Goal: Transaction & Acquisition: Book appointment/travel/reservation

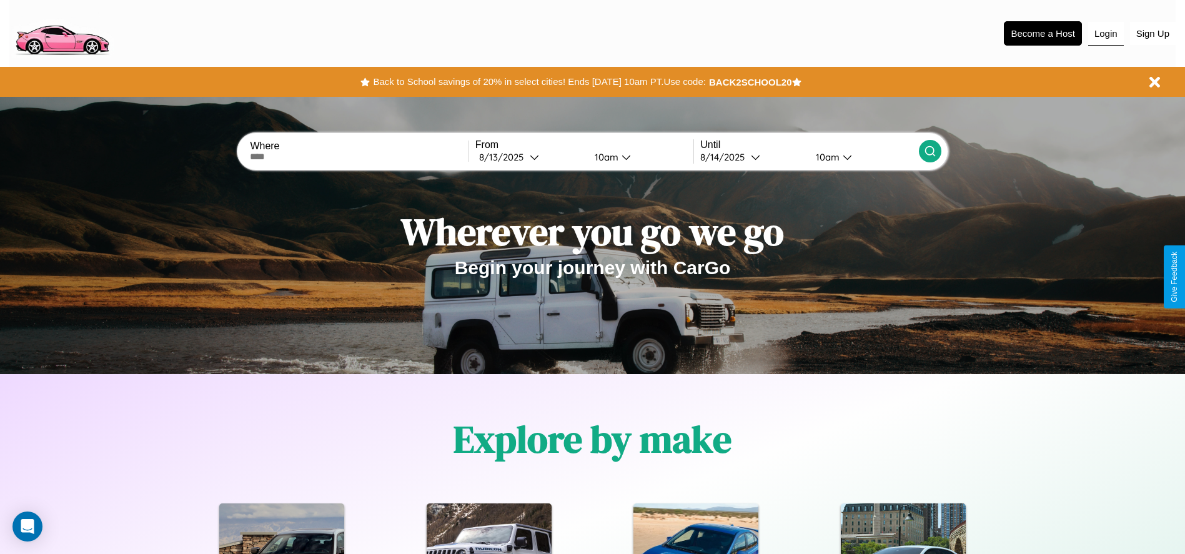
click at [1105, 33] on button "Login" at bounding box center [1106, 34] width 36 height 24
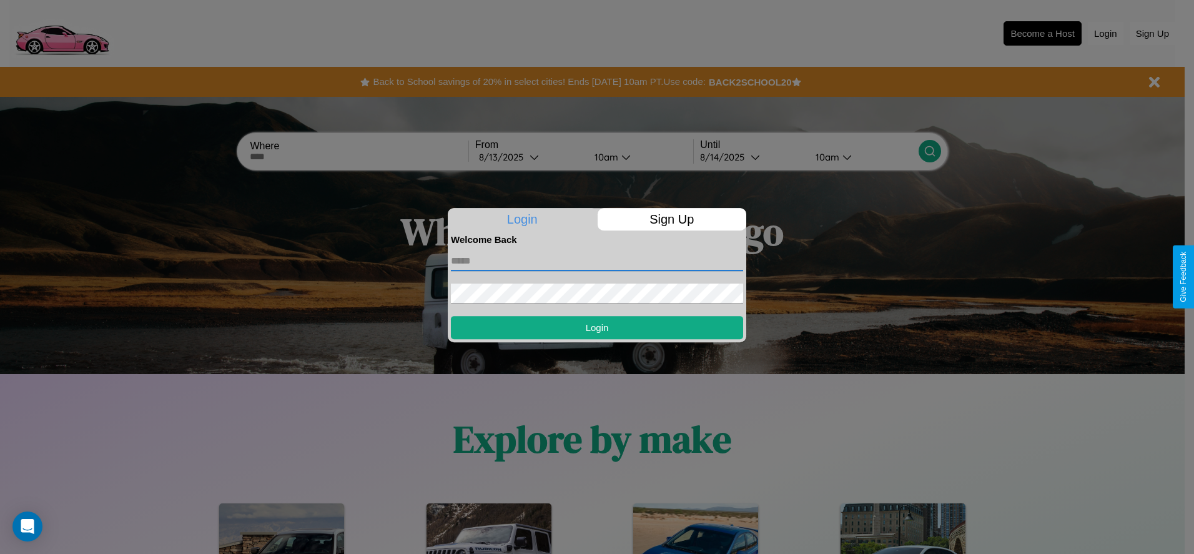
click at [597, 260] on input "text" at bounding box center [597, 261] width 292 height 20
type input "**********"
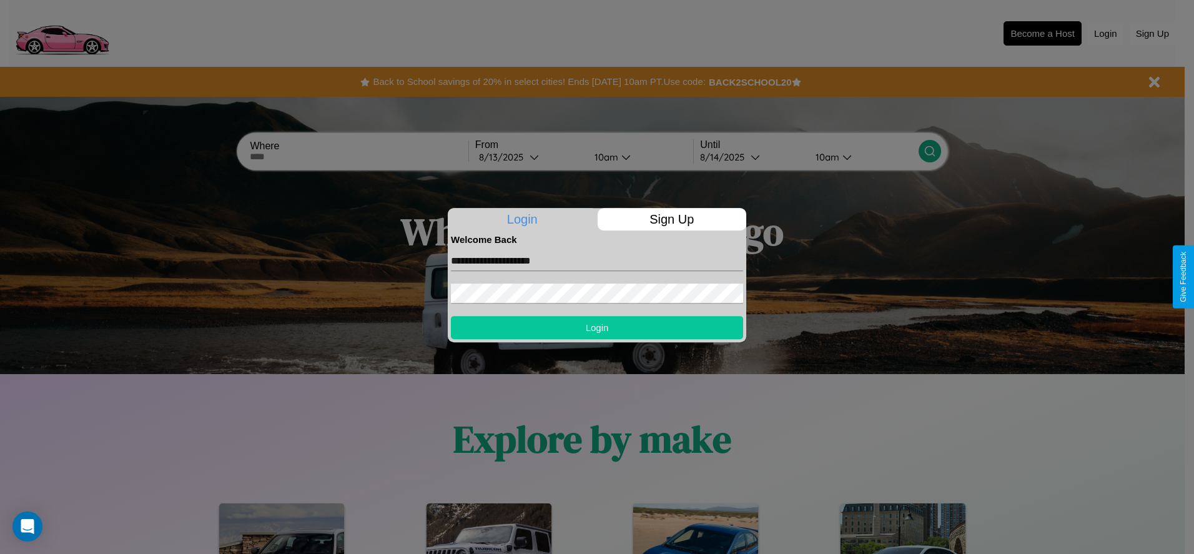
click at [597, 327] on button "Login" at bounding box center [597, 327] width 292 height 23
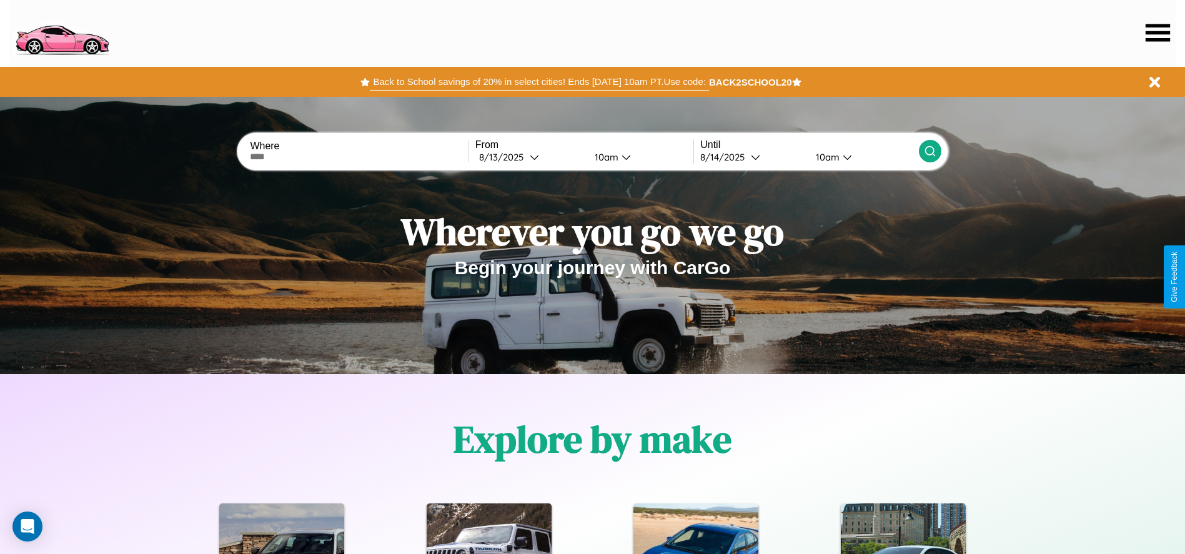
click at [539, 82] on button "Back to School savings of 20% in select cities! Ends [DATE] 10am PT. Use code:" at bounding box center [539, 81] width 338 height 17
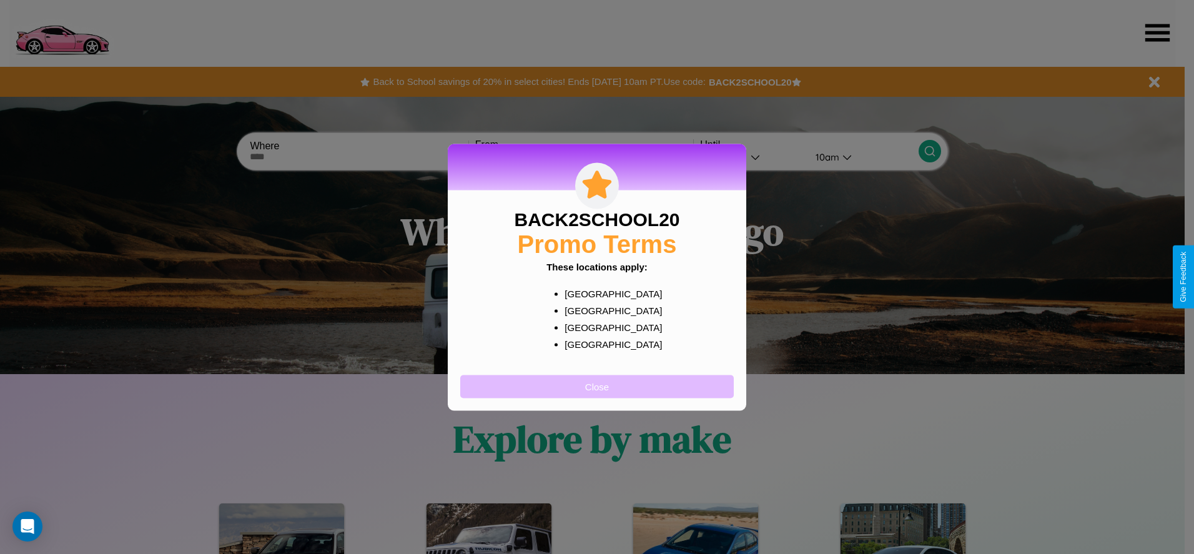
click at [597, 386] on button "Close" at bounding box center [597, 386] width 274 height 23
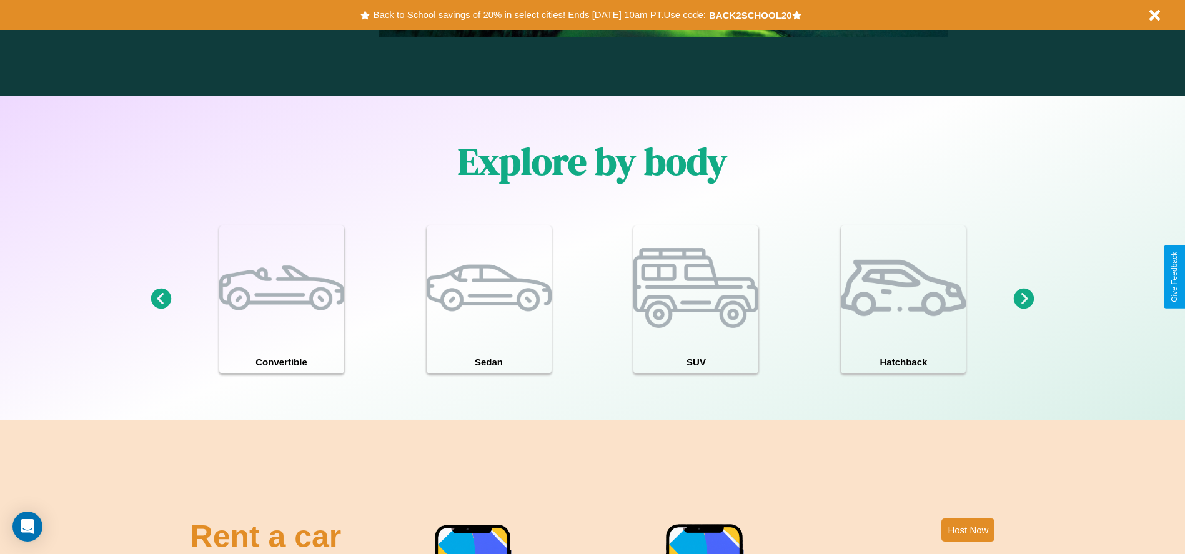
scroll to position [1511, 0]
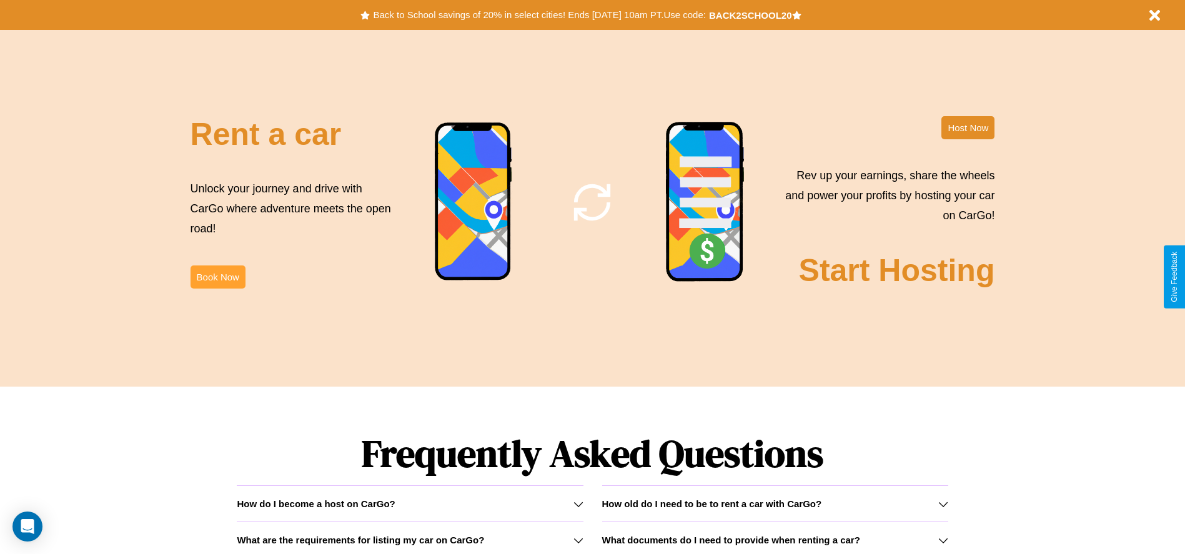
click at [217, 277] on button "Book Now" at bounding box center [217, 276] width 55 height 23
